Goal: Task Accomplishment & Management: Manage account settings

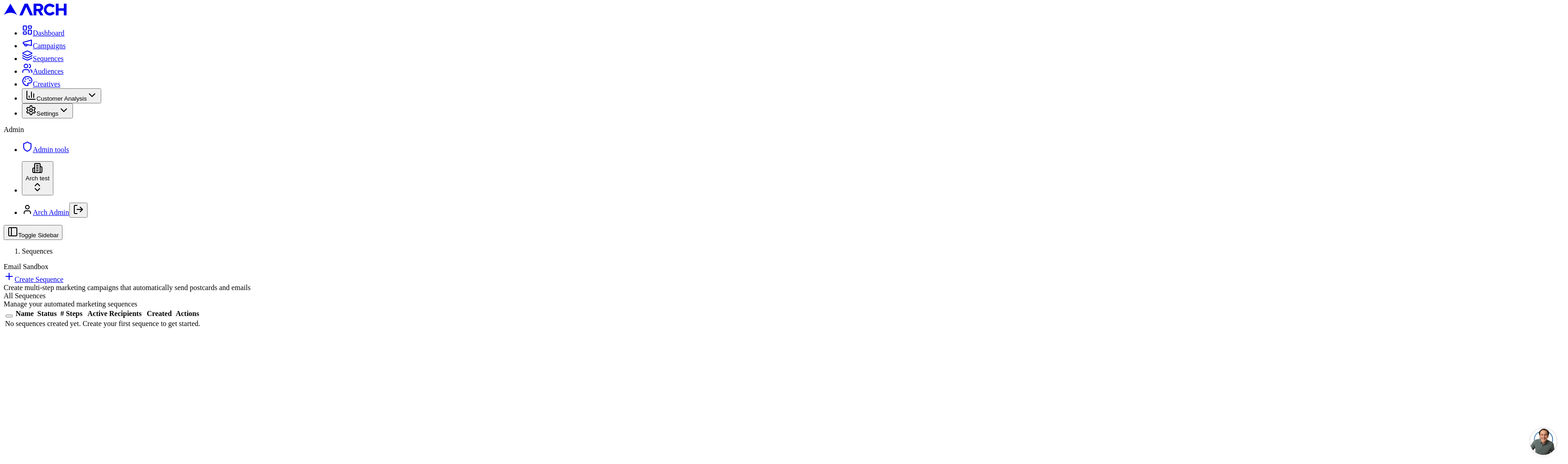
click at [102, 336] on html "Dashboard Campaigns Sequences Audiences Creatives Customer Analysis Settings Ad…" at bounding box center [784, 168] width 1568 height 336
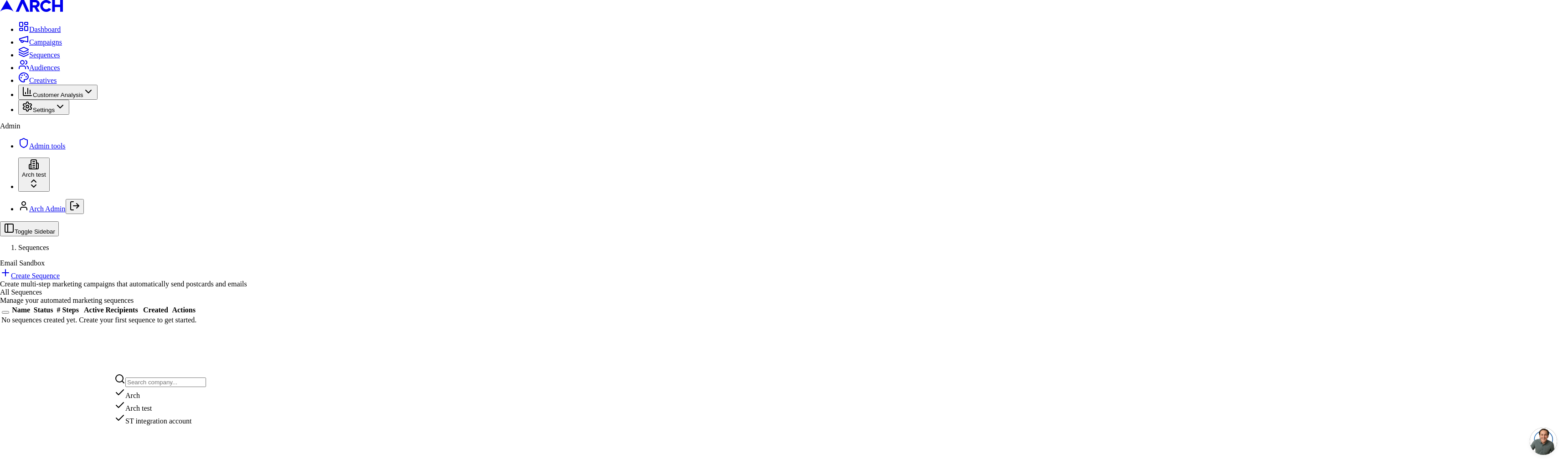
click at [150, 398] on div "Arch" at bounding box center [160, 393] width 92 height 13
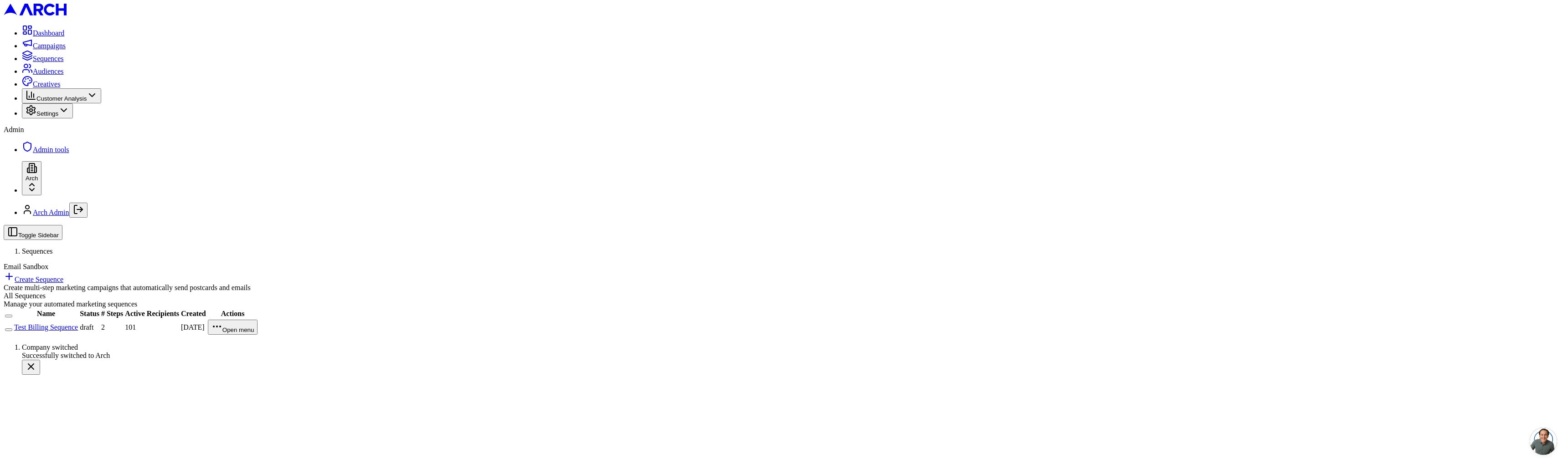
click at [78, 324] on link "Test Billing Sequence" at bounding box center [46, 327] width 64 height 8
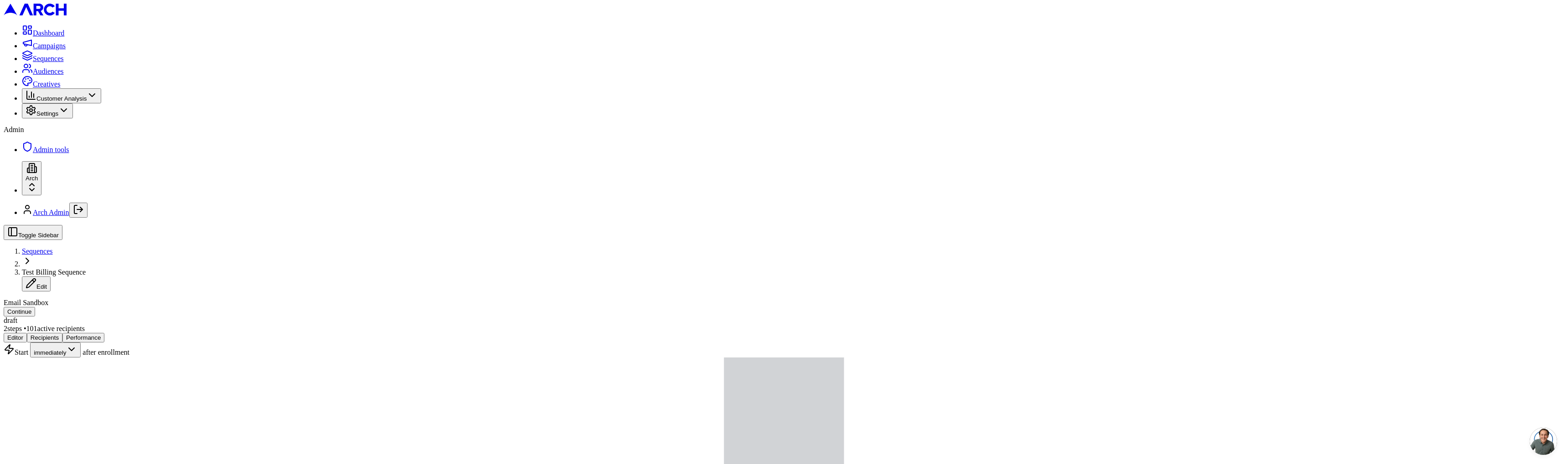
click at [104, 333] on button "Performance" at bounding box center [83, 338] width 42 height 10
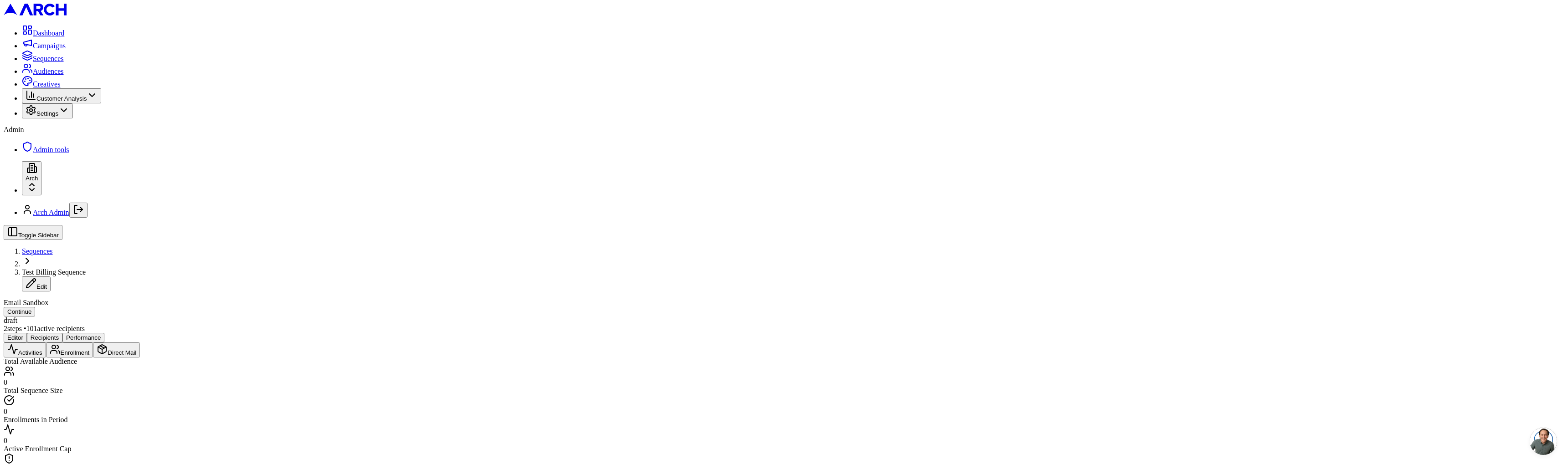
click at [35, 307] on button "Continue" at bounding box center [19, 312] width 32 height 10
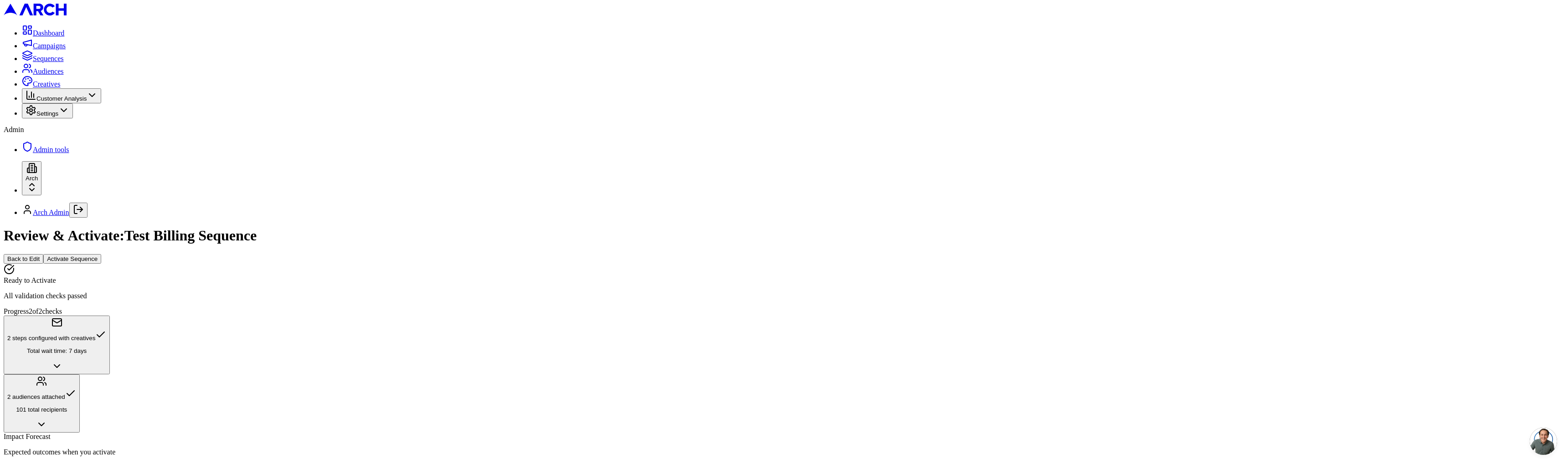
click at [1522, 227] on header "Review & Activate: Test Billing Sequence Back to Edit Activate Sequence" at bounding box center [784, 245] width 1561 height 36
click at [101, 254] on button "Activate Sequence" at bounding box center [72, 259] width 58 height 10
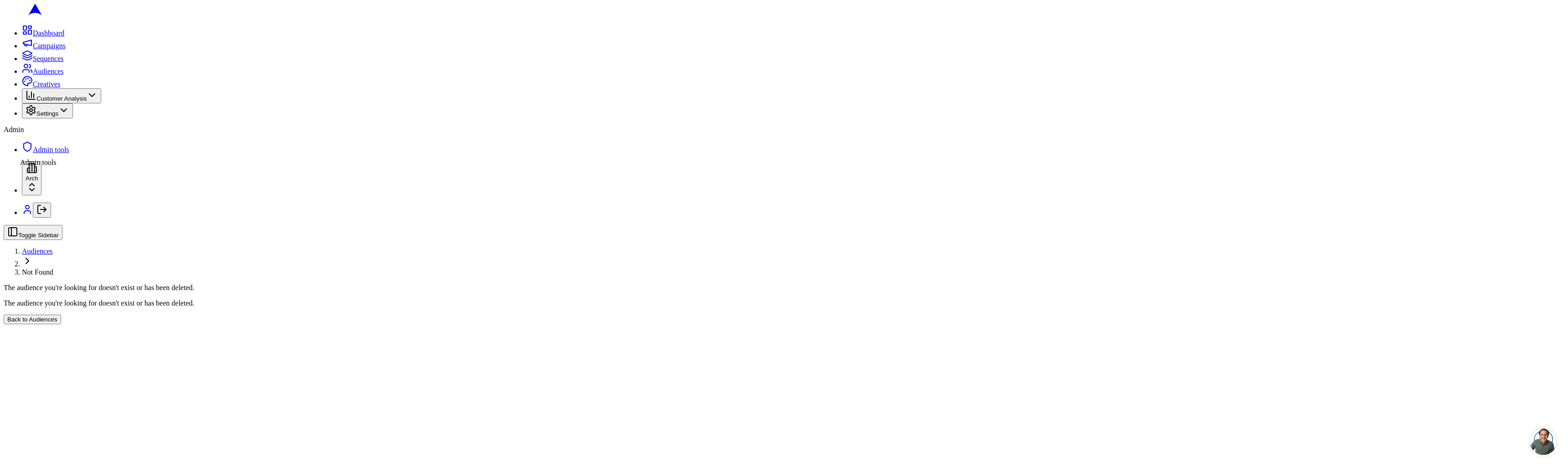
click at [22, 152] on icon at bounding box center [27, 147] width 11 height 11
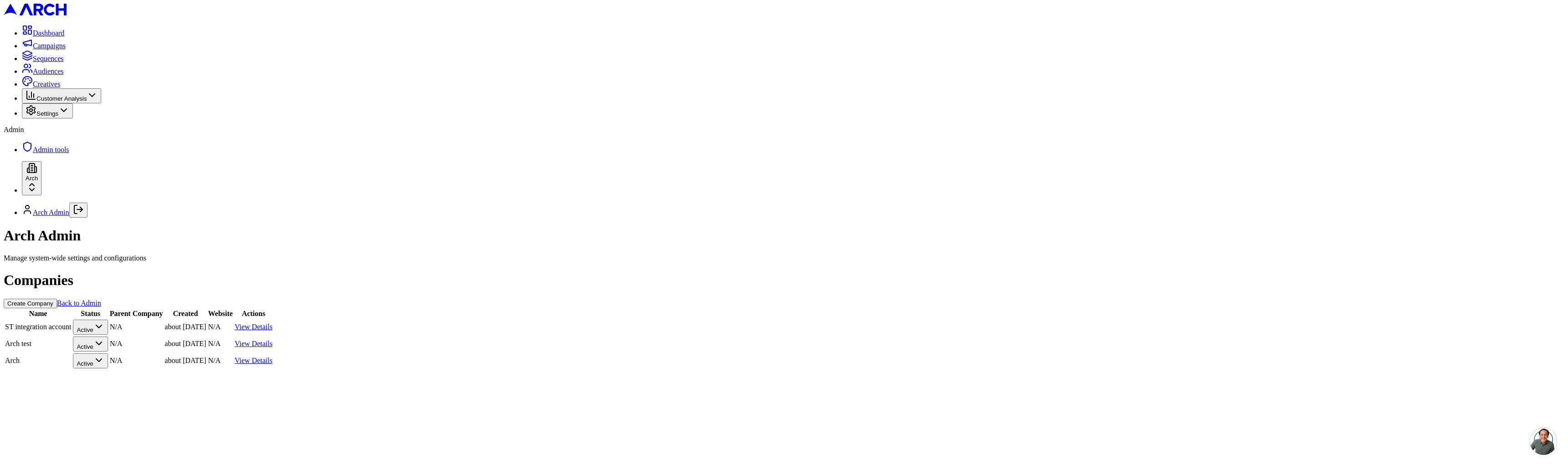
click at [273, 340] on link "View Details" at bounding box center [254, 344] width 38 height 8
click at [273, 356] on link "View Details" at bounding box center [254, 360] width 38 height 8
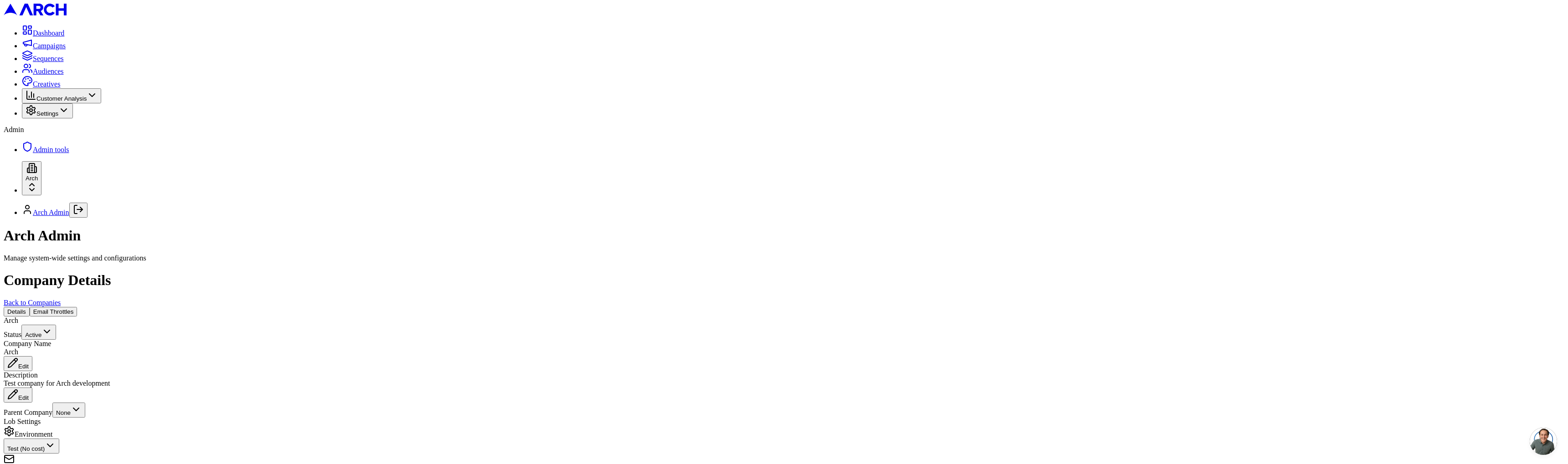
scroll to position [418, 0]
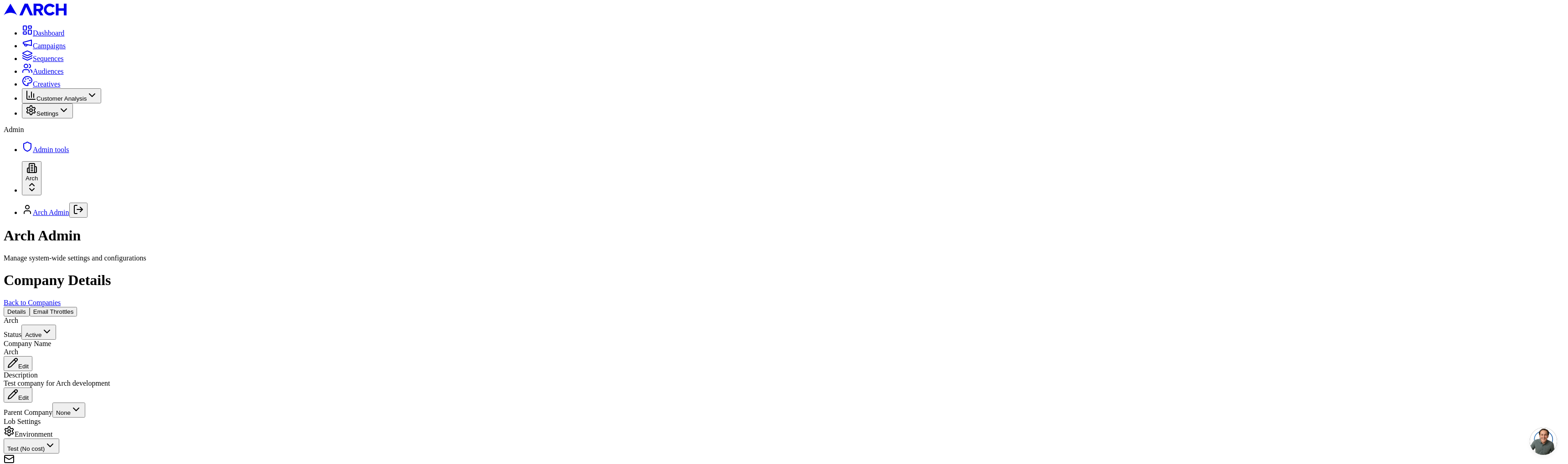
paste input "cus_St15zBGYsjIBXO"
type input "cus_St15zBGYsjIBXO"
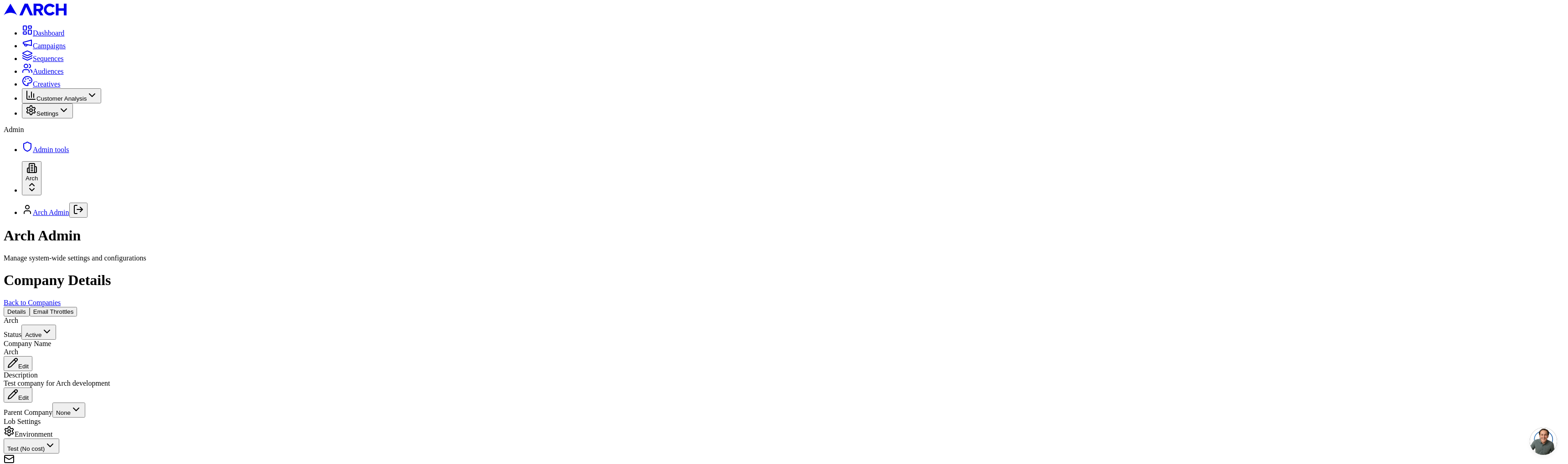
paste input "cus_St15zBGYsjIBXO"
type input "cus_St15zBGYsjIBXO"
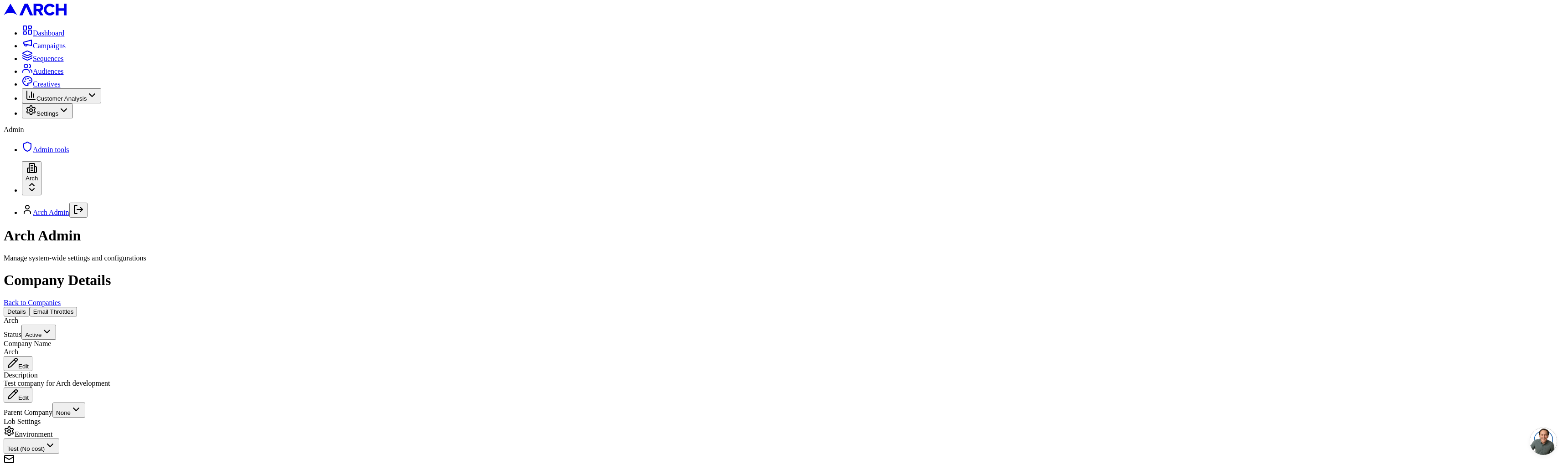
paste input "{ "input": { "companyId": "2f2d8398-c3e5-435d-84a2-6ffddb947a08", "stripe_custo…"
type input "{ "input": { "companyId": "2f2d8398-c3e5-435d-84a2-6ffddb947a08", "stripe_custo…"
paste input "cus_St15zBGYsjIBXO"
type input "cus_St15zBGYsjIBXO"
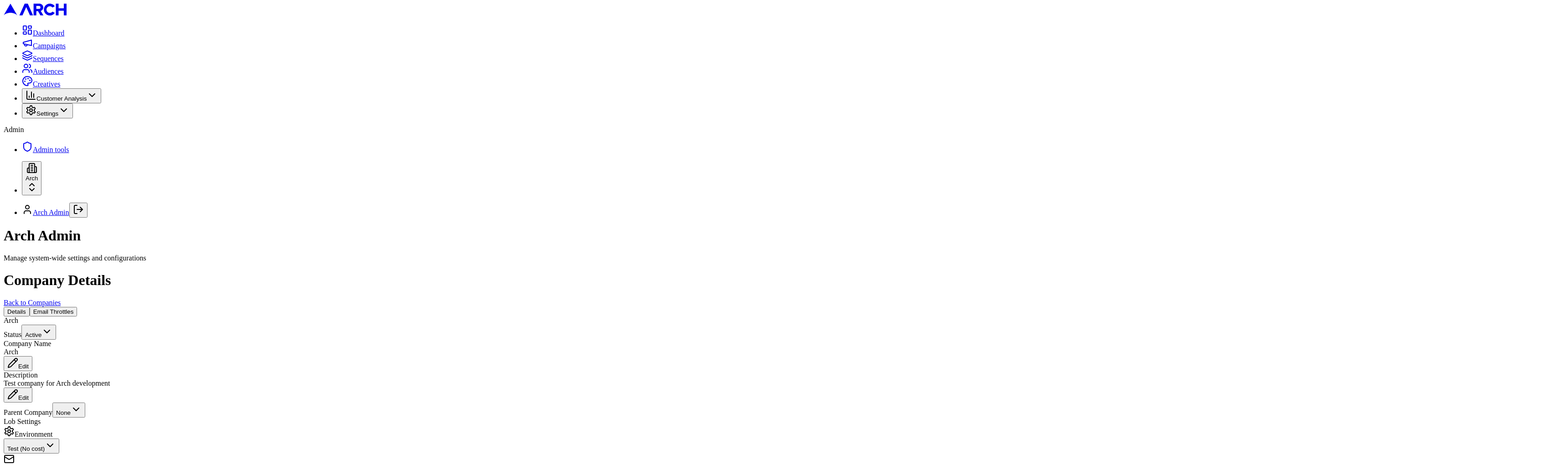
scroll to position [455, 0]
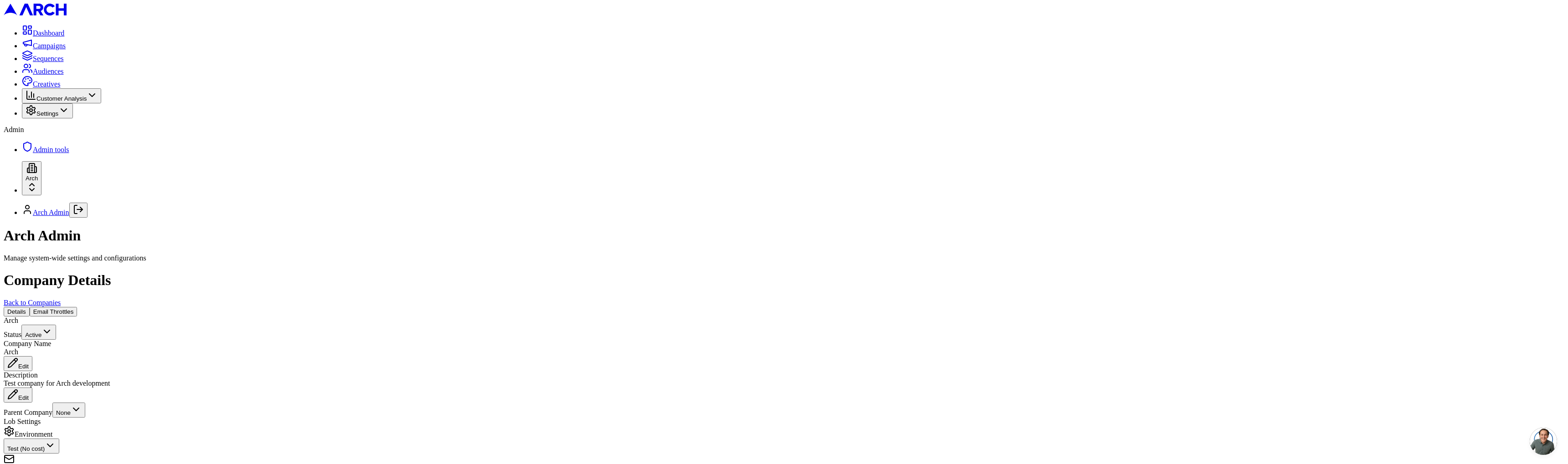
click at [47, 153] on span "Admin tools" at bounding box center [51, 150] width 37 height 8
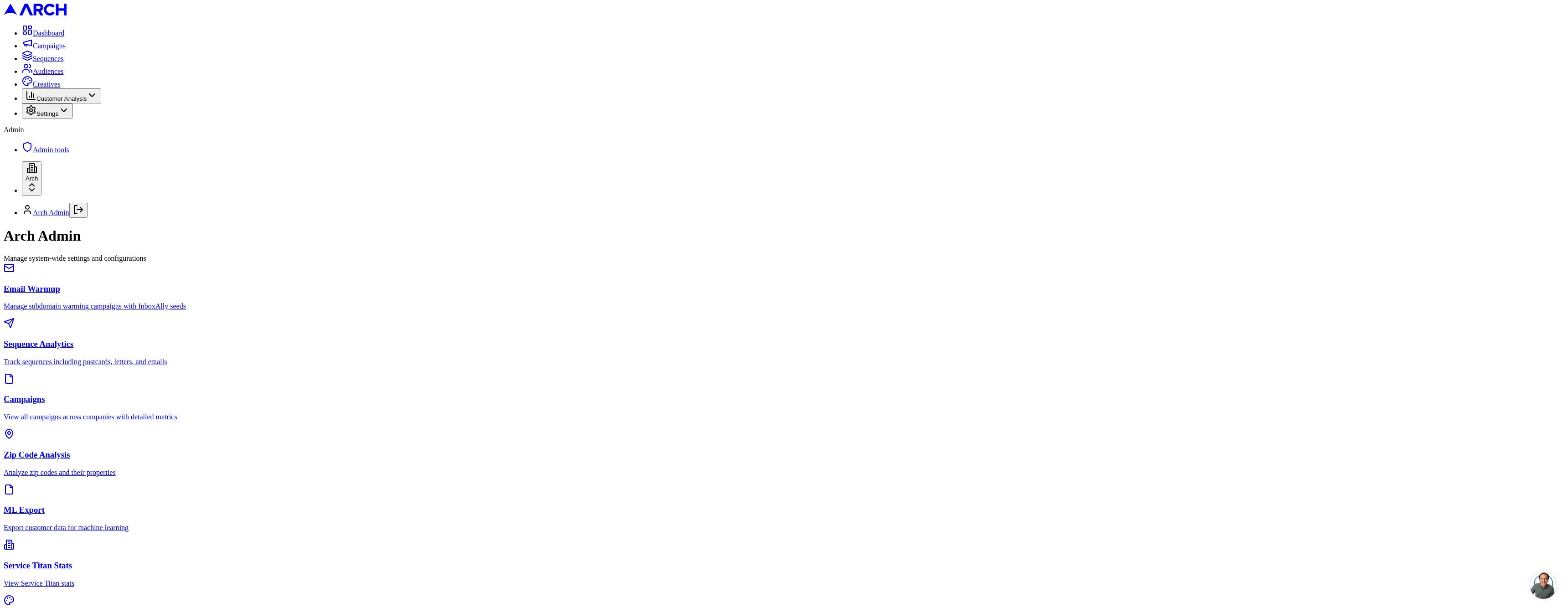
click at [705, 339] on h3 "Sequence Analytics" at bounding box center [784, 344] width 1561 height 10
click at [658, 339] on h3 "Sequence Analytics" at bounding box center [784, 344] width 1561 height 10
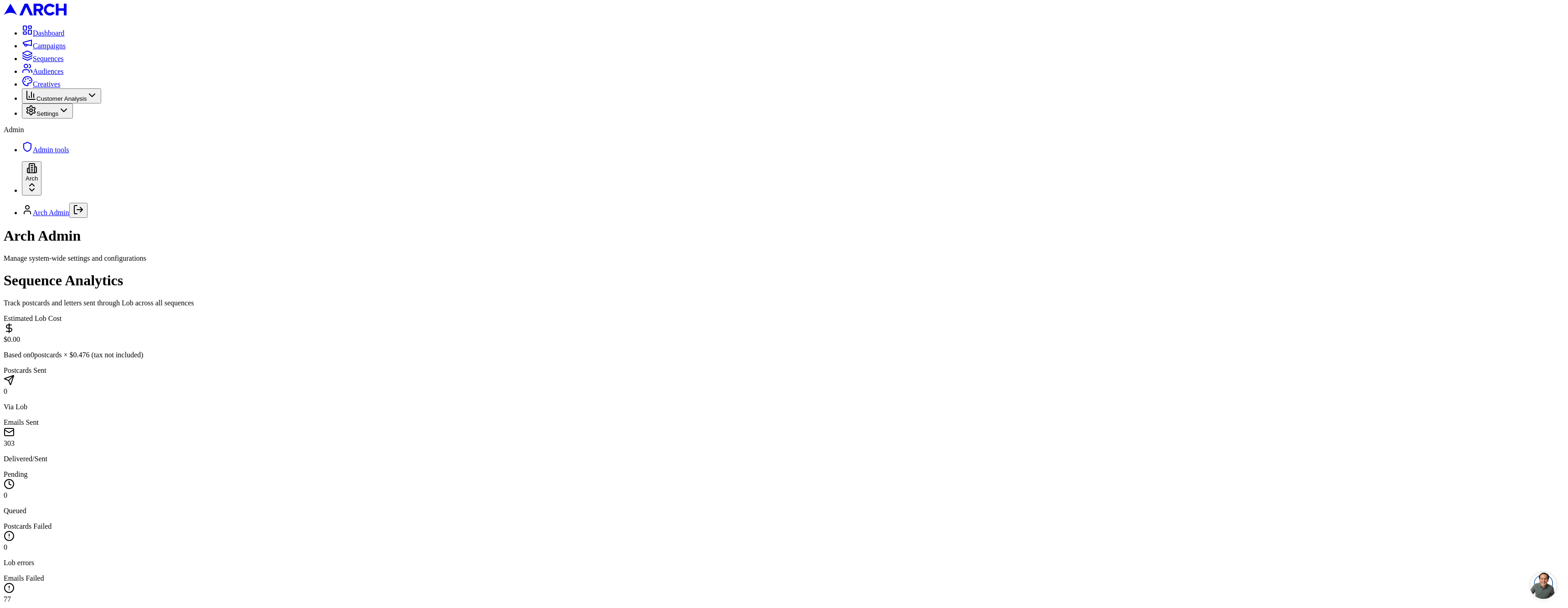
scroll to position [135, 0]
